Goal: Task Accomplishment & Management: Use online tool/utility

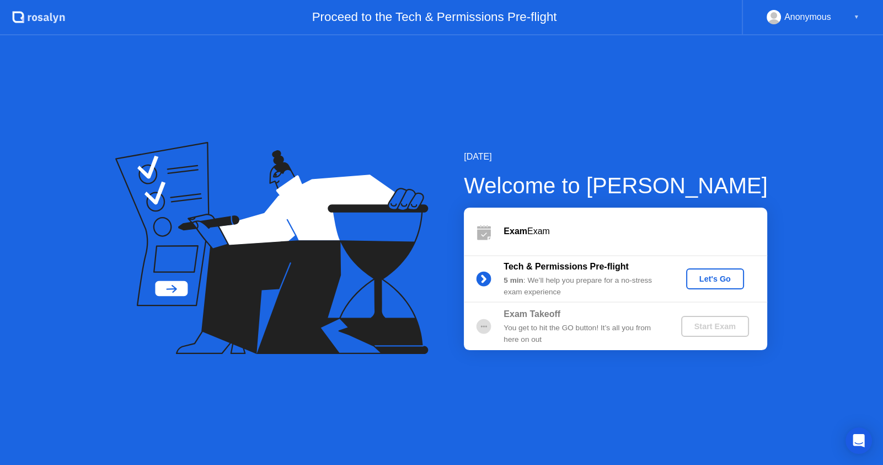
click at [731, 280] on div "Let's Go" at bounding box center [715, 278] width 49 height 9
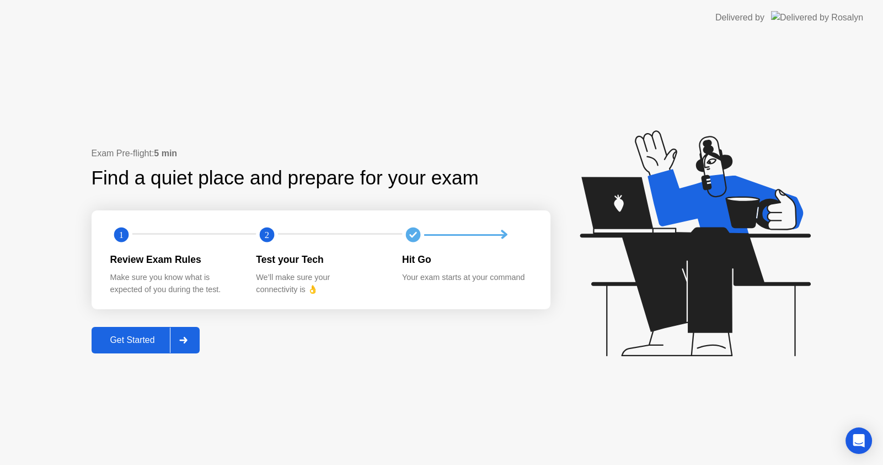
click at [146, 332] on button "Get Started" at bounding box center [146, 340] width 109 height 26
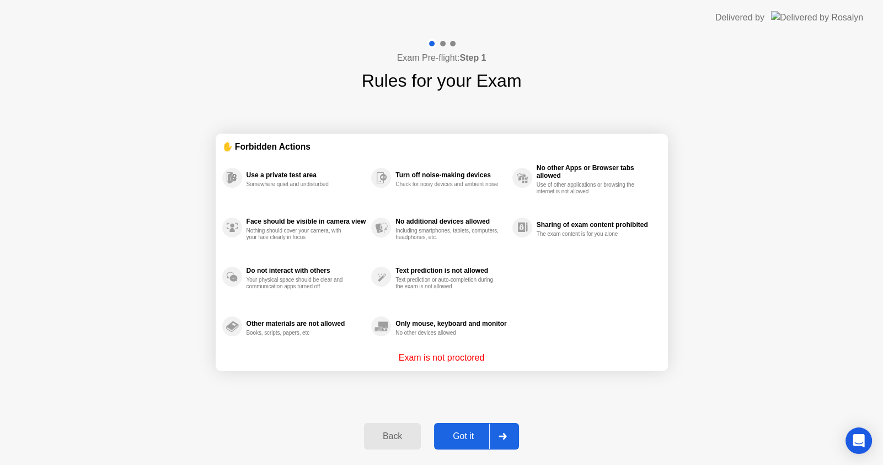
click at [456, 438] on div "Got it" at bounding box center [464, 436] width 52 height 10
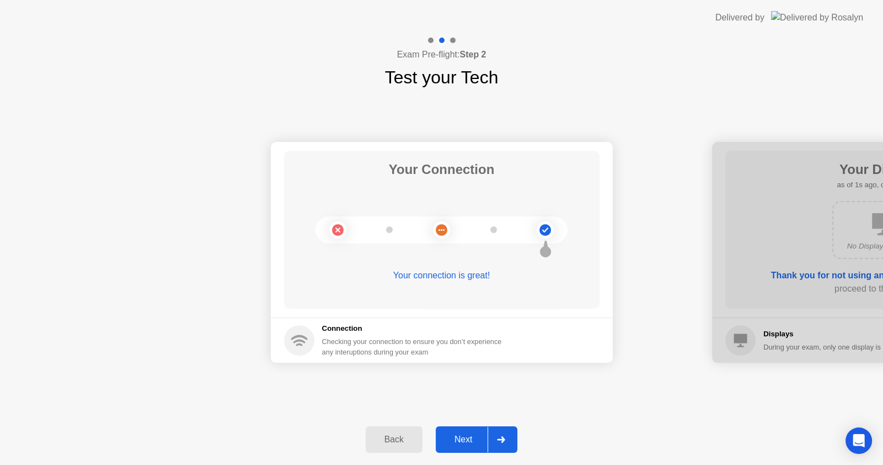
click at [460, 440] on div "Next" at bounding box center [463, 439] width 49 height 10
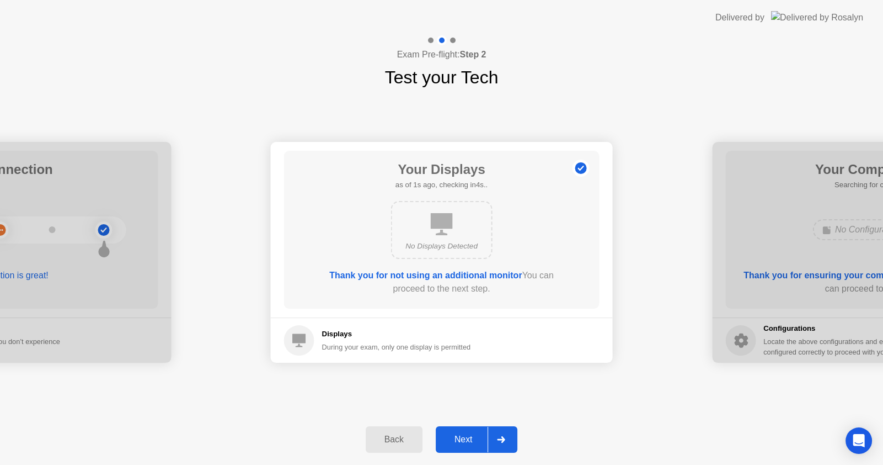
click at [461, 439] on div "Next" at bounding box center [463, 439] width 49 height 10
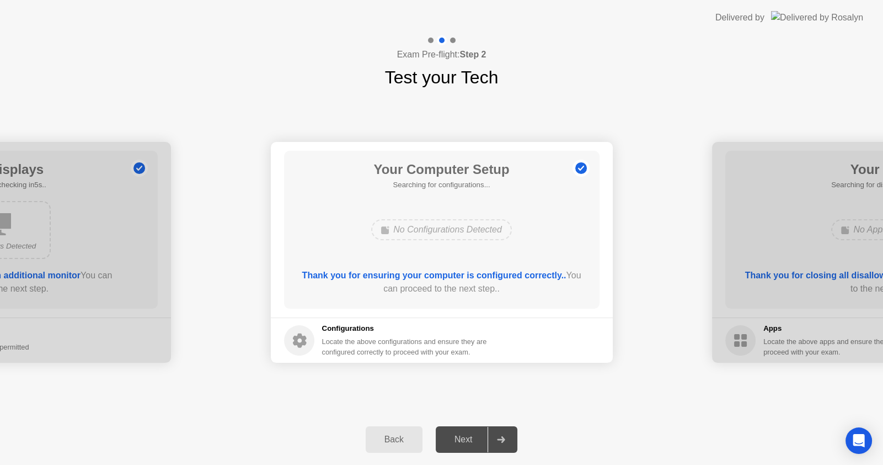
click at [461, 439] on div "Next" at bounding box center [463, 439] width 49 height 10
click at [461, 438] on div "Next" at bounding box center [463, 439] width 49 height 10
click at [463, 436] on div "Next" at bounding box center [463, 439] width 49 height 10
click at [440, 440] on div "Next" at bounding box center [463, 439] width 49 height 10
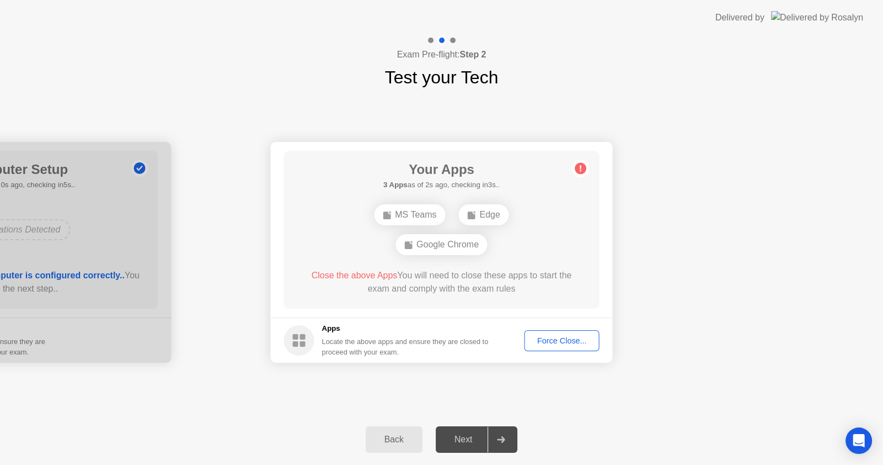
click at [552, 343] on div "Force Close..." at bounding box center [562, 340] width 67 height 9
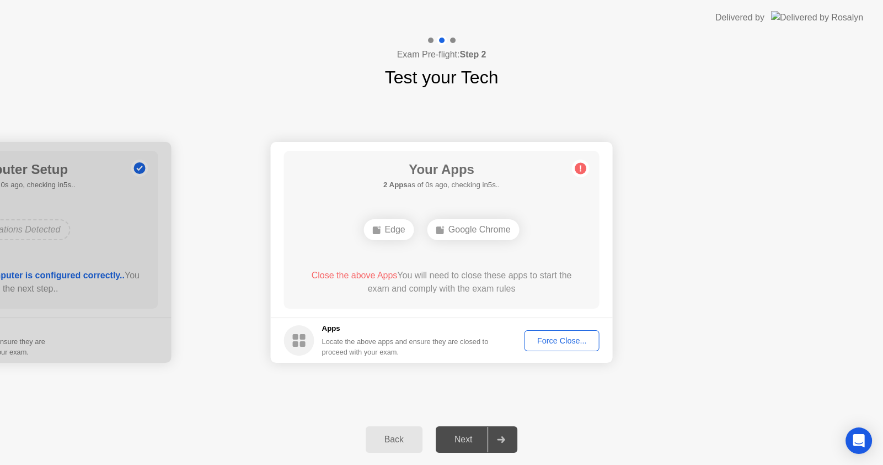
click at [387, 227] on div "Edge" at bounding box center [389, 229] width 50 height 21
click at [456, 444] on div "Next" at bounding box center [463, 439] width 49 height 10
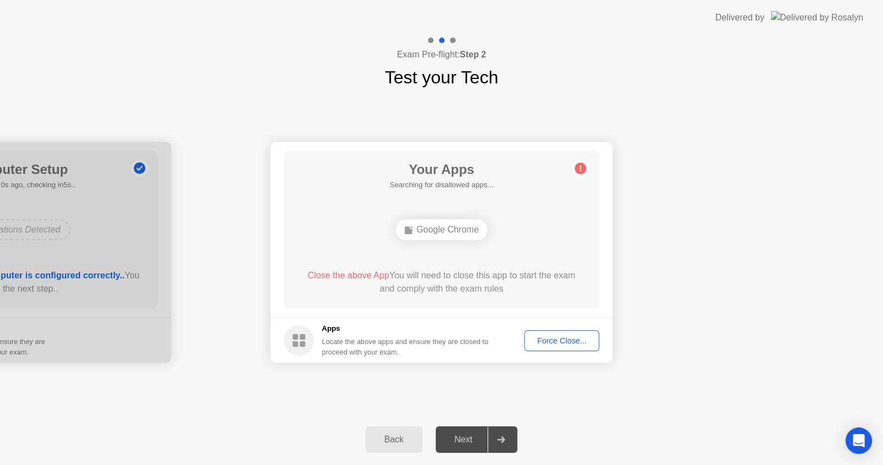
click at [467, 436] on div "Next" at bounding box center [463, 439] width 49 height 10
click at [545, 341] on div "Force Close..." at bounding box center [562, 340] width 67 height 9
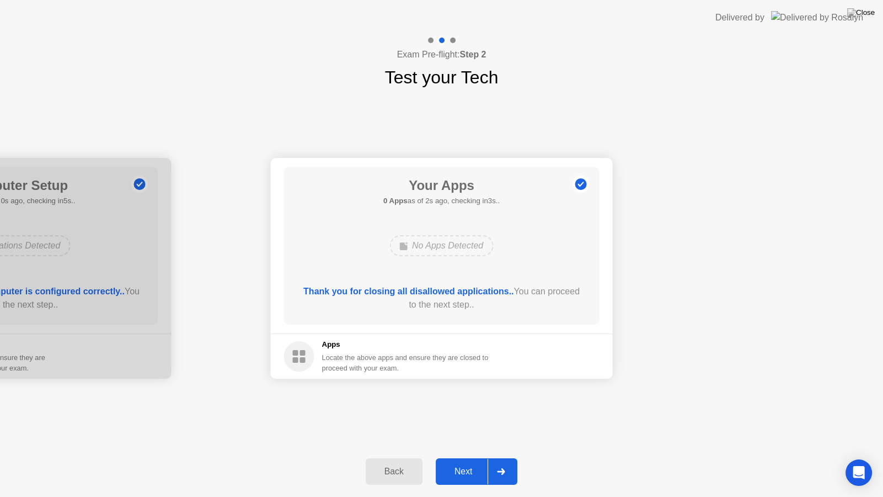
click at [452, 464] on div "Next" at bounding box center [463, 471] width 49 height 10
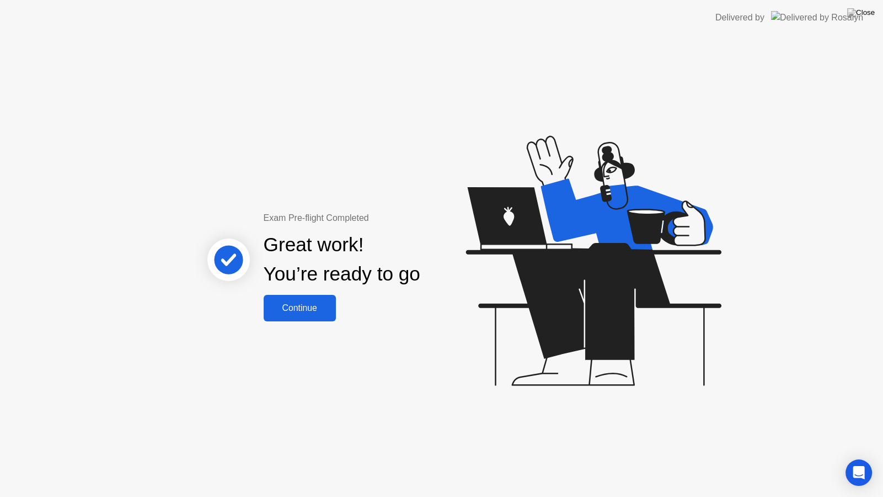
click at [319, 308] on div "Continue" at bounding box center [300, 308] width 66 height 10
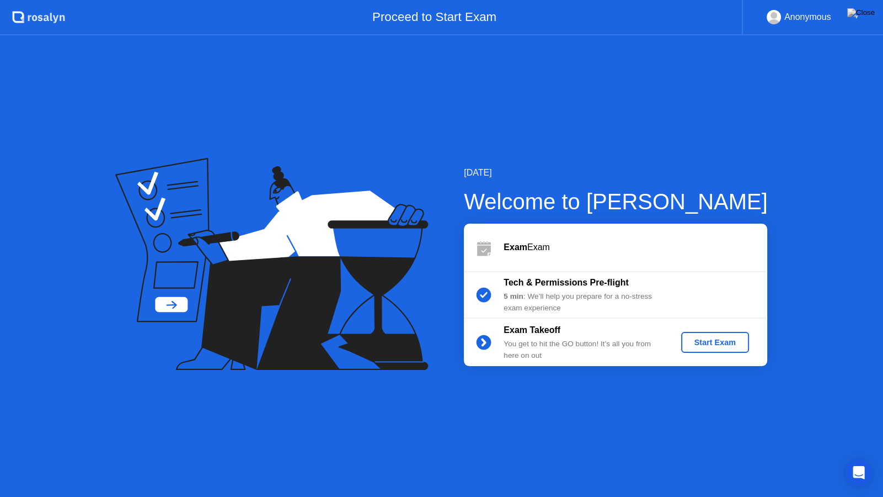
click at [729, 346] on div "Start Exam" at bounding box center [715, 342] width 59 height 9
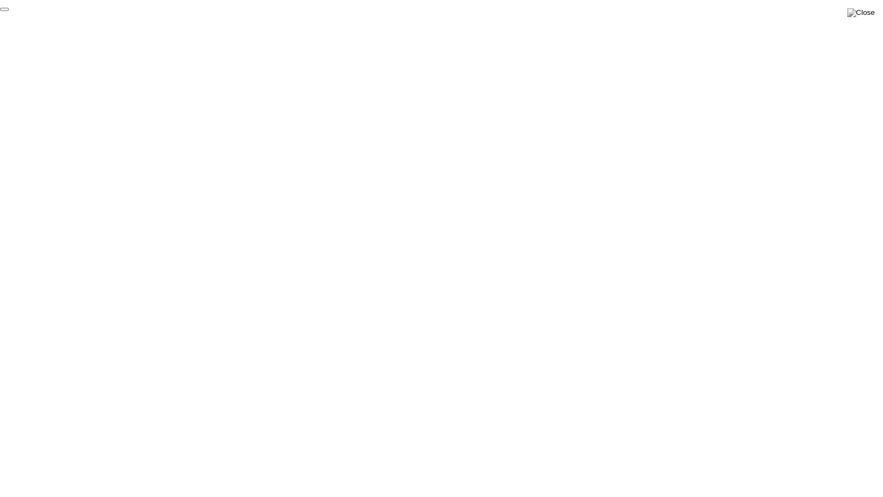
click div "End Proctoring Session"
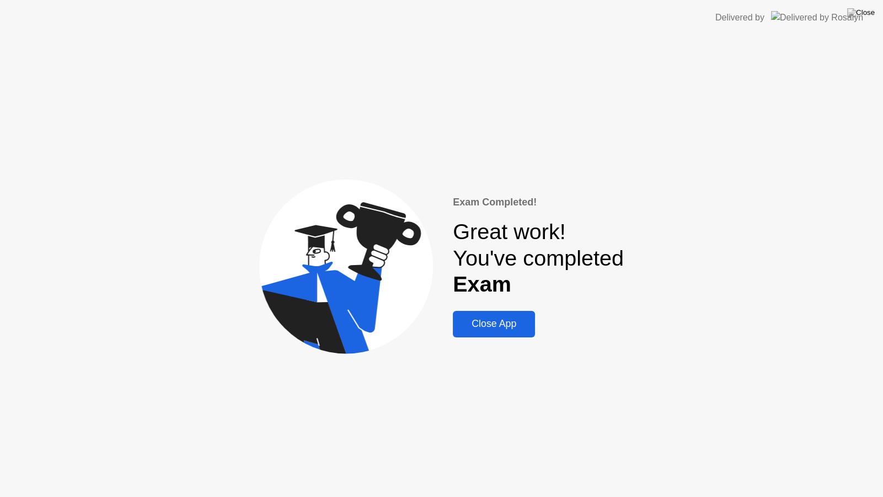
click at [471, 328] on div "Close App" at bounding box center [494, 324] width 76 height 12
